Goal: Entertainment & Leisure: Consume media (video, audio)

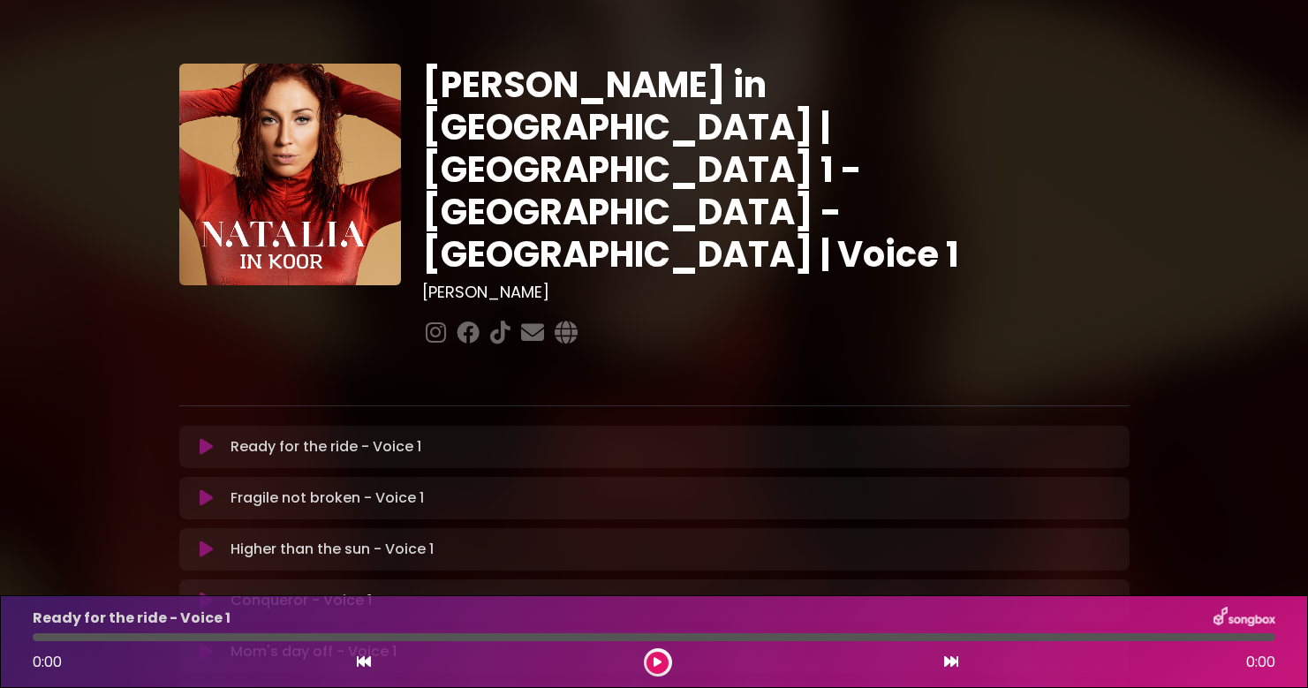
click at [206, 438] on icon at bounding box center [206, 447] width 13 height 18
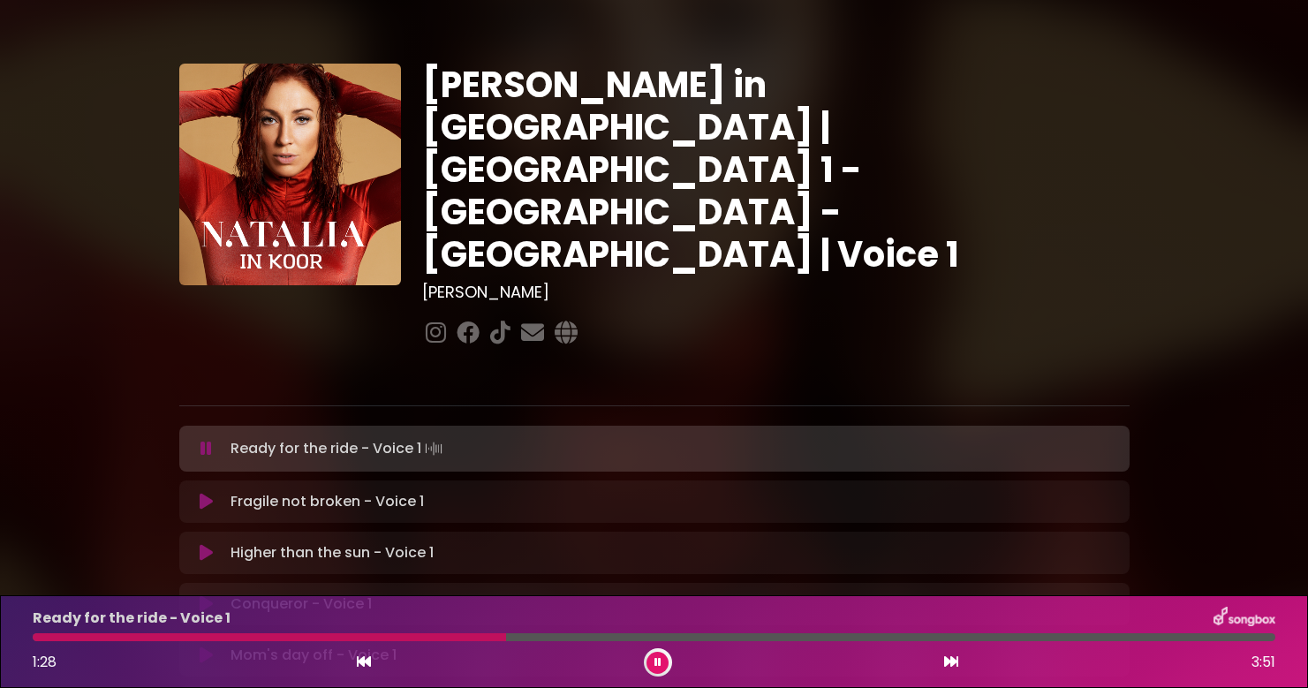
click at [660, 657] on icon at bounding box center [657, 662] width 7 height 11
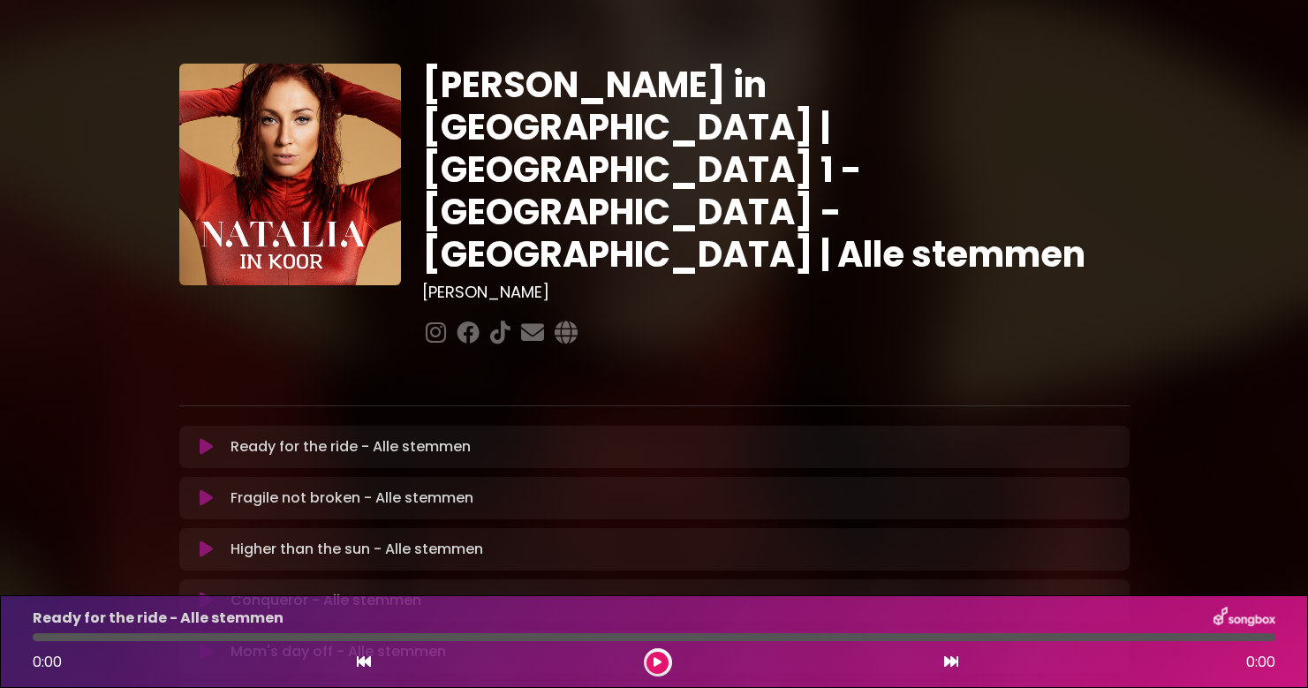
click at [205, 438] on icon at bounding box center [206, 447] width 13 height 18
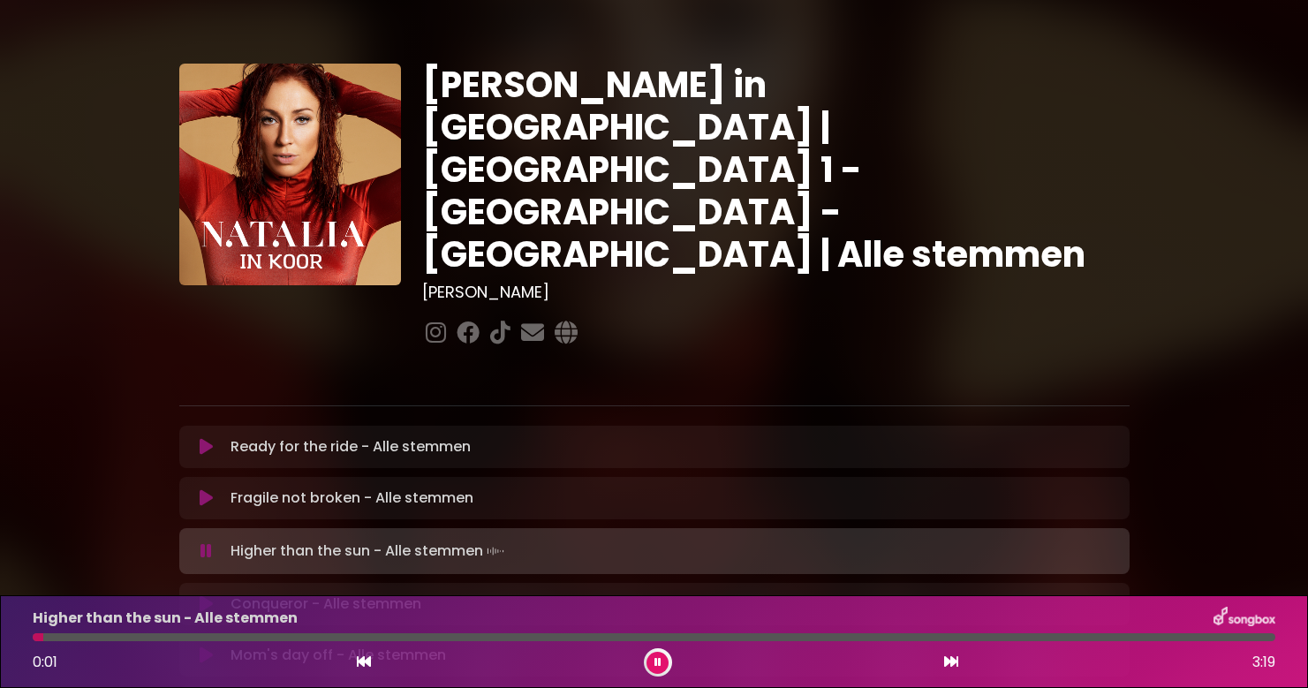
click at [657, 657] on icon at bounding box center [657, 662] width 7 height 11
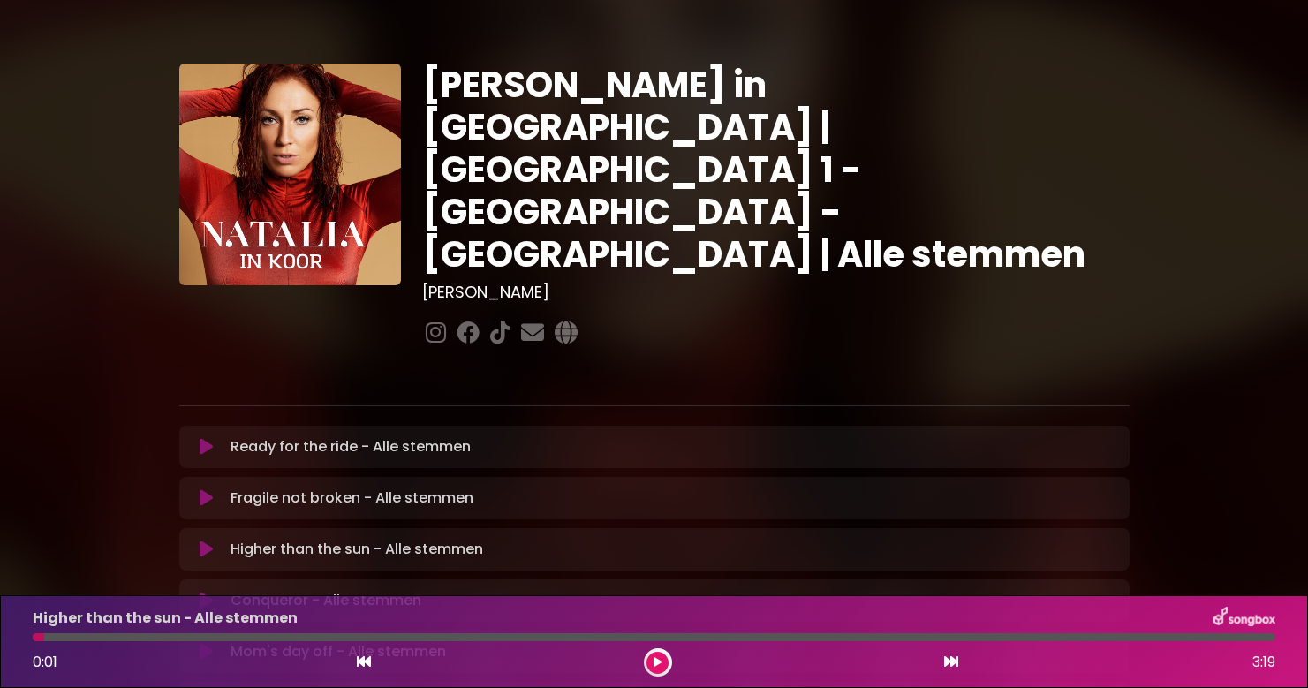
click at [657, 657] on icon at bounding box center [657, 662] width 8 height 11
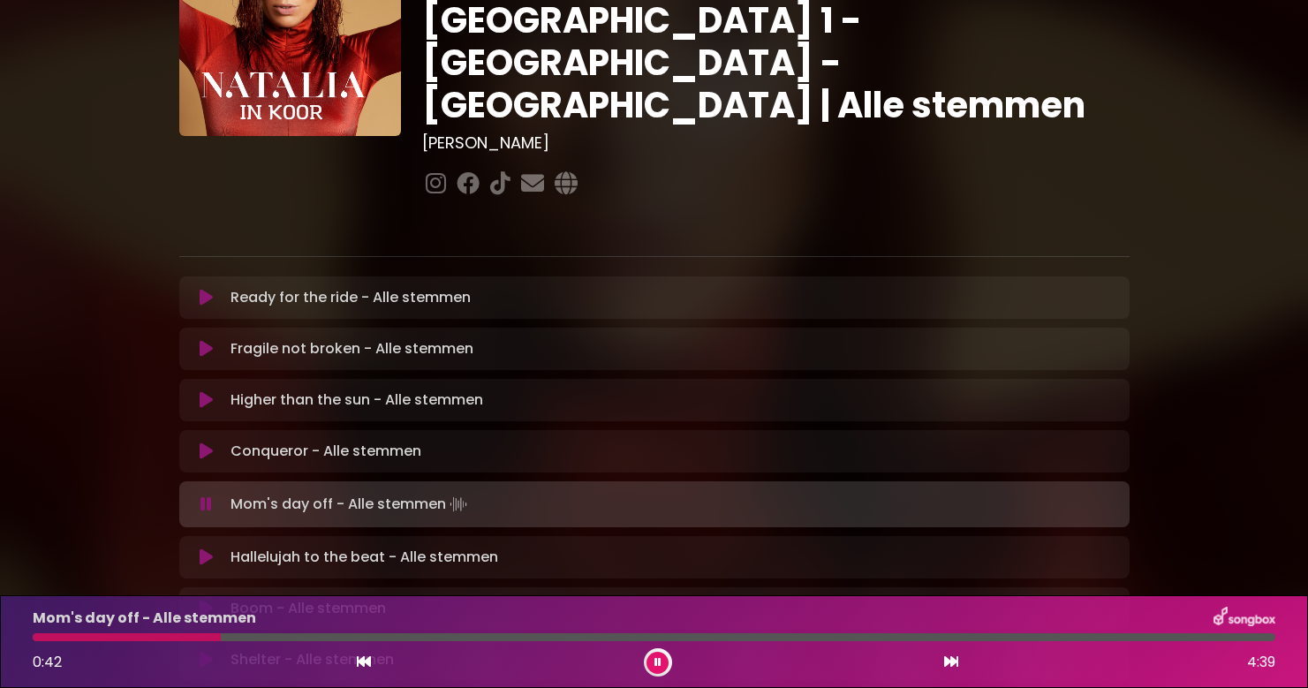
scroll to position [153, 0]
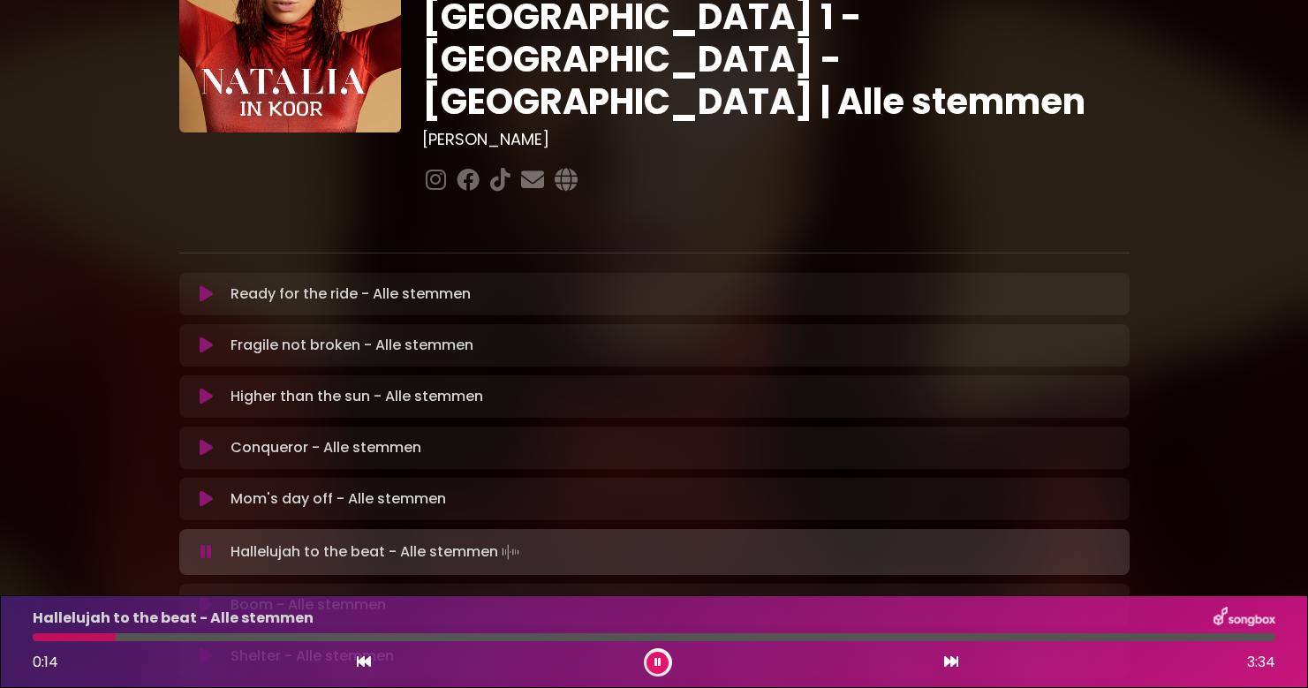
click at [658, 665] on icon at bounding box center [657, 662] width 7 height 11
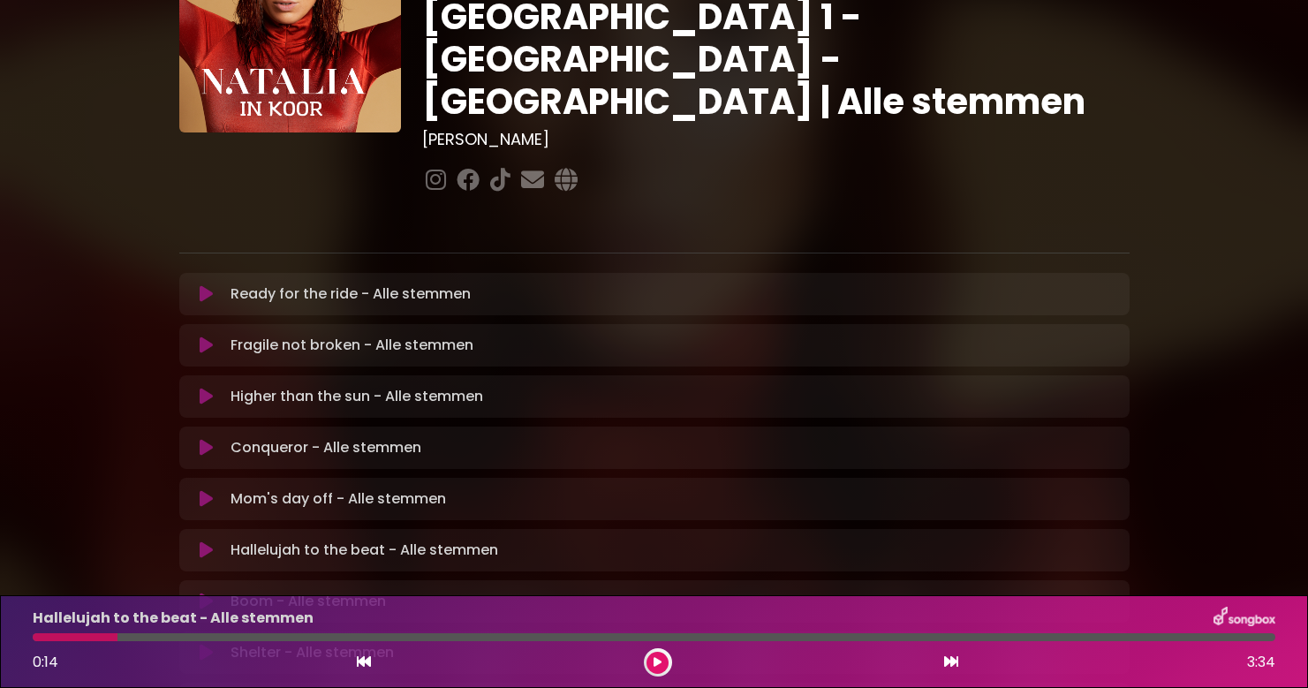
click at [371, 665] on button at bounding box center [364, 662] width 16 height 23
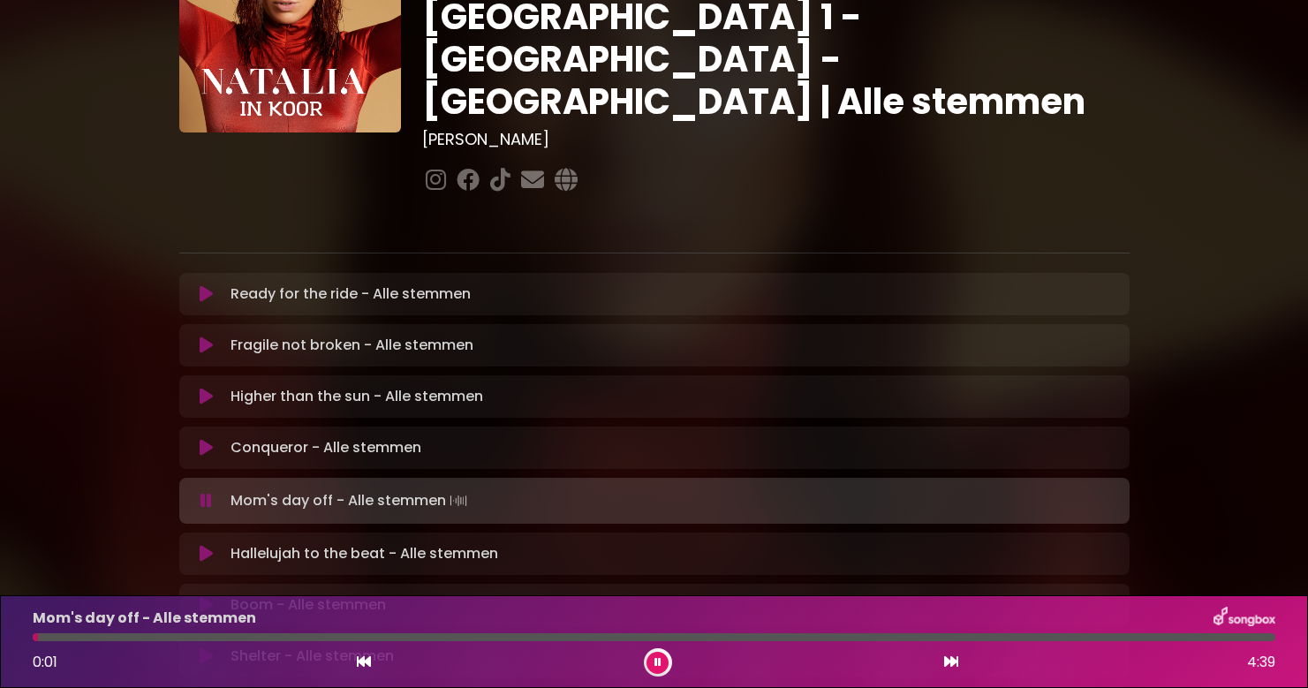
click at [954, 664] on icon at bounding box center [951, 661] width 14 height 14
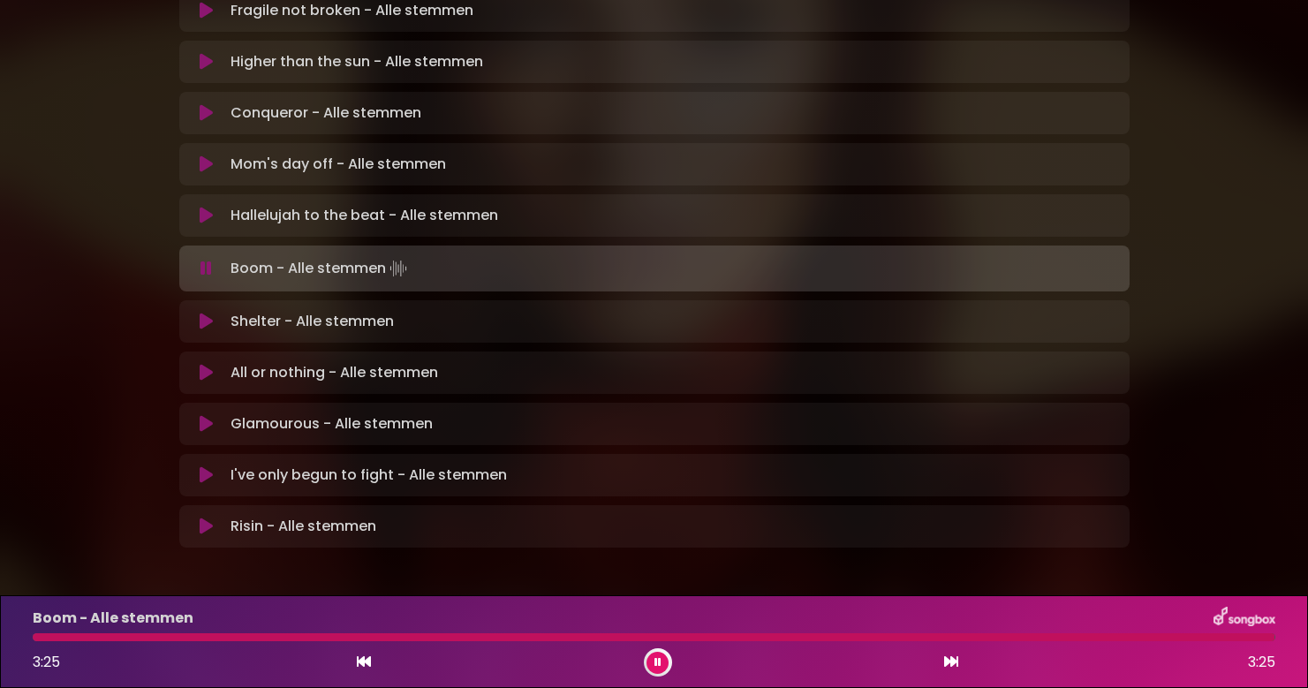
scroll to position [484, 0]
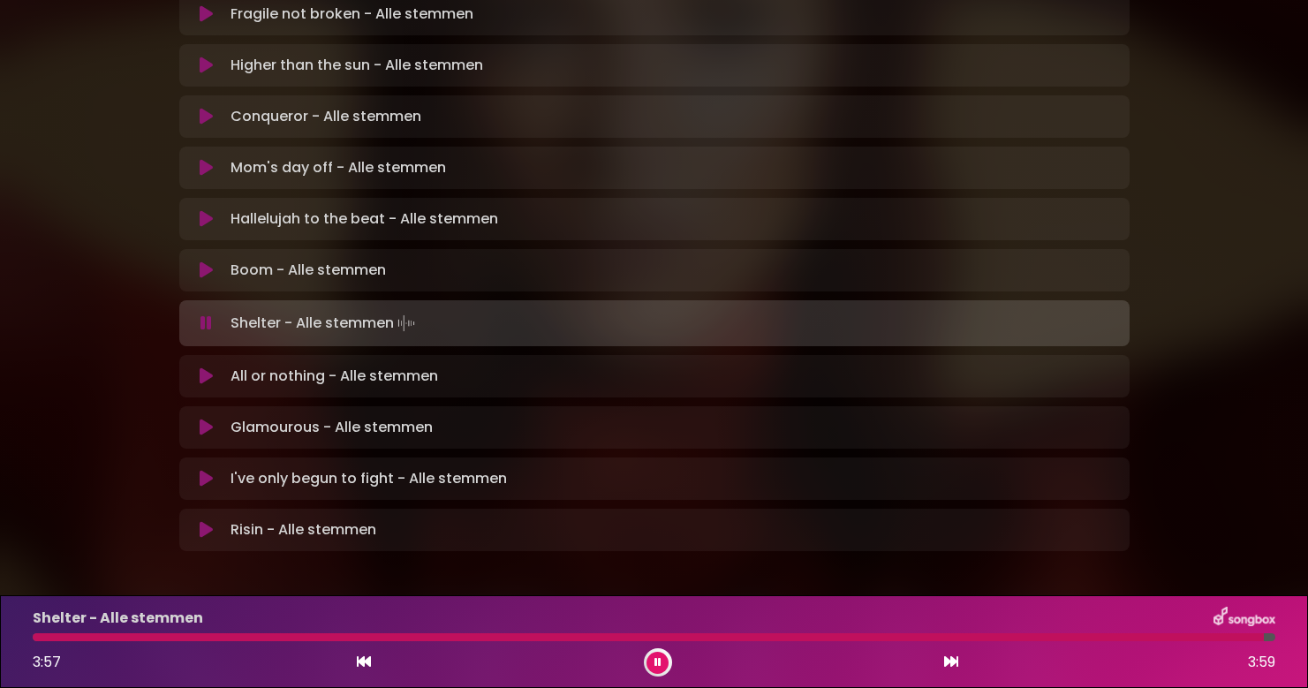
click at [656, 659] on icon at bounding box center [657, 662] width 7 height 11
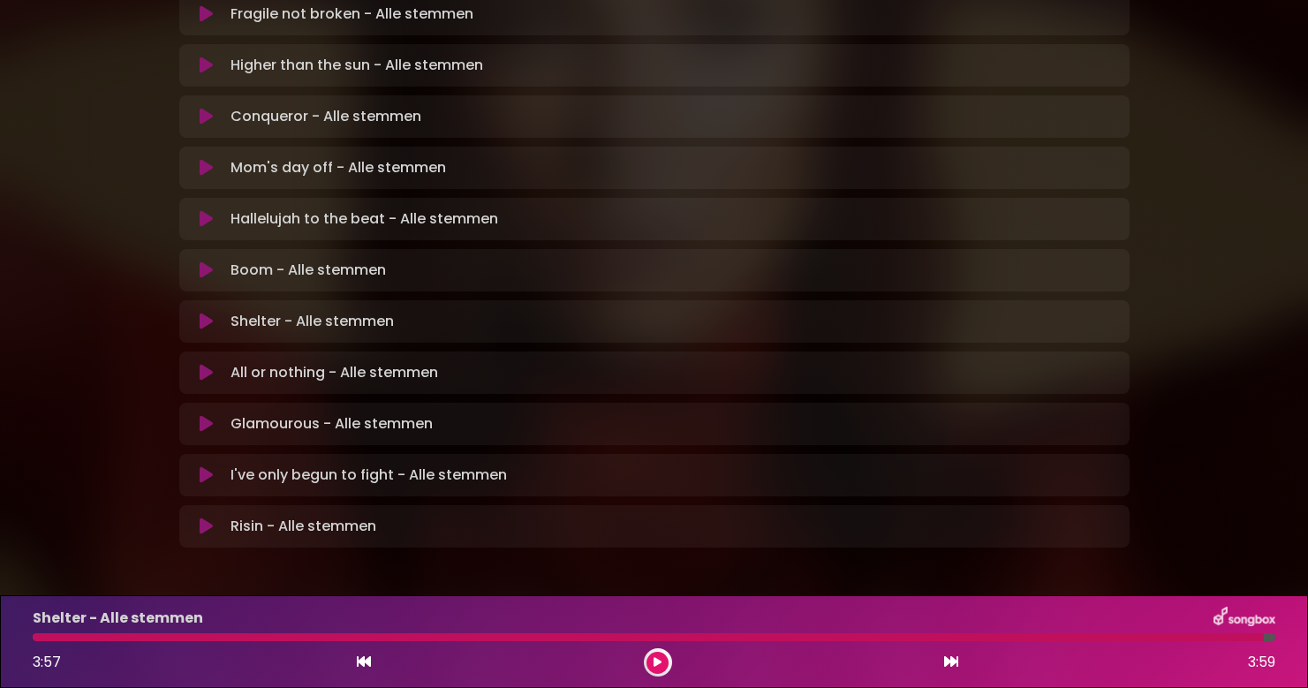
click at [207, 364] on icon at bounding box center [206, 373] width 13 height 18
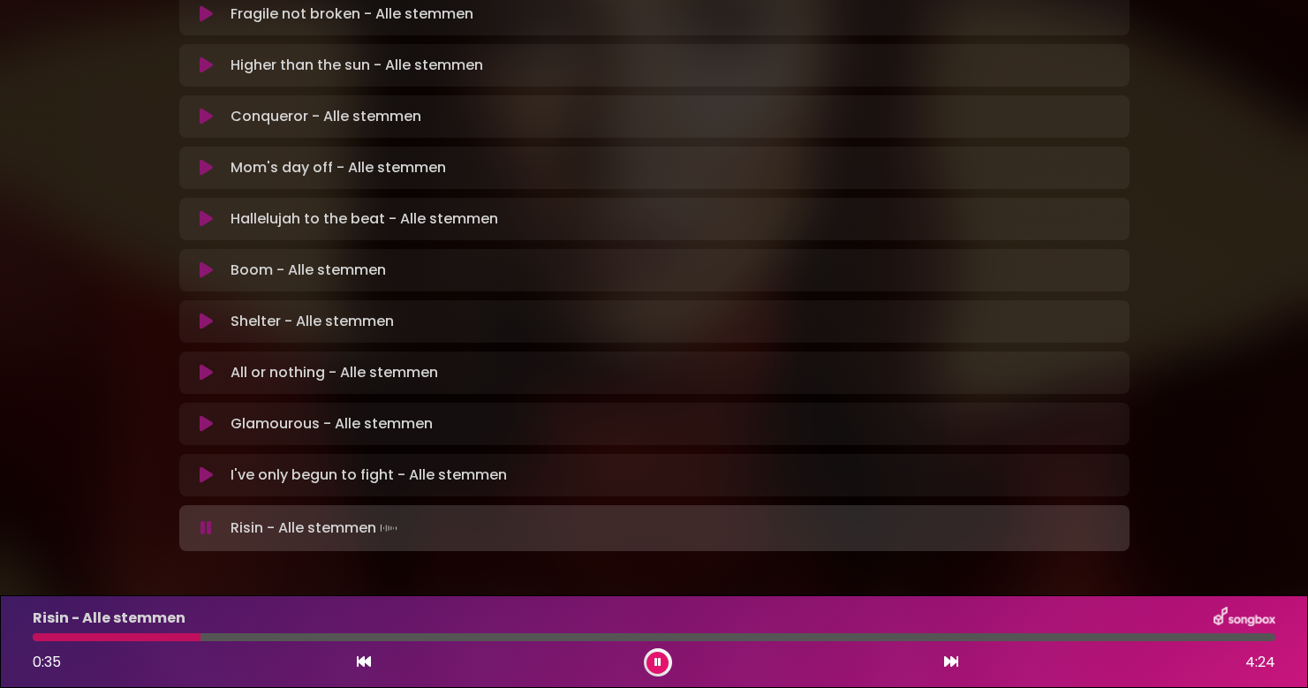
click at [360, 663] on icon at bounding box center [364, 661] width 14 height 14
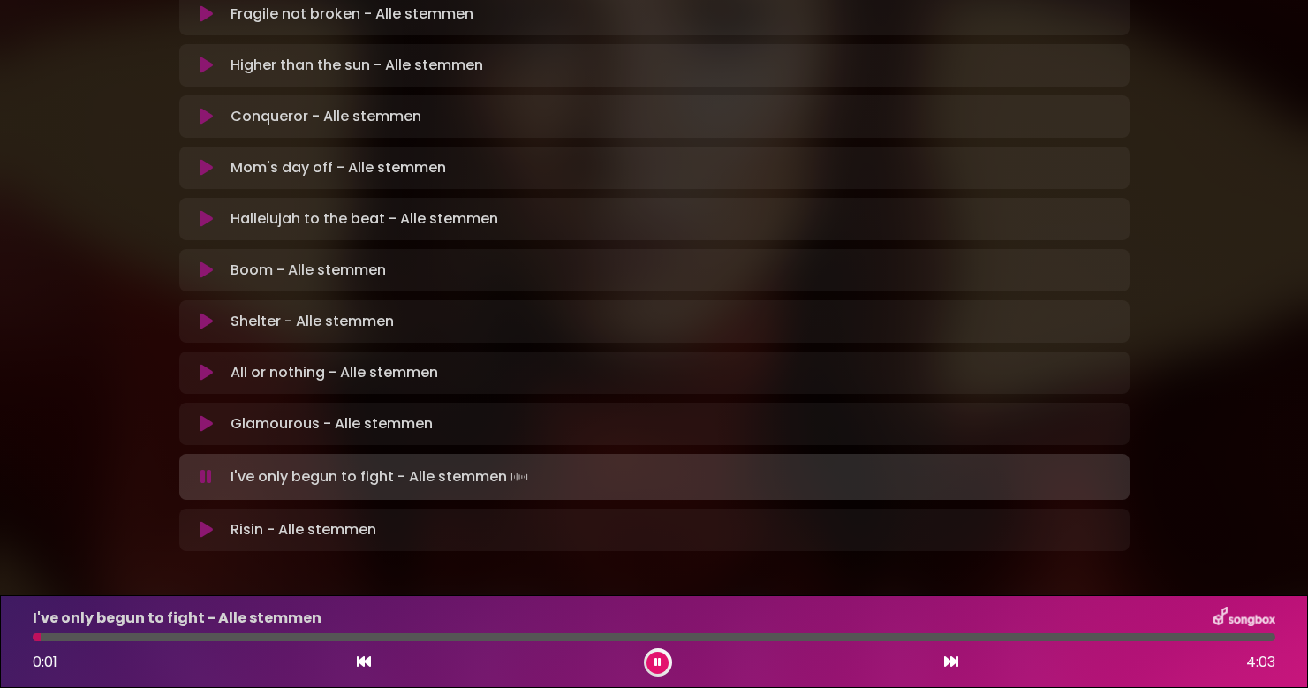
click at [951, 658] on icon at bounding box center [951, 661] width 14 height 14
